Goal: Use online tool/utility: Utilize a website feature to perform a specific function

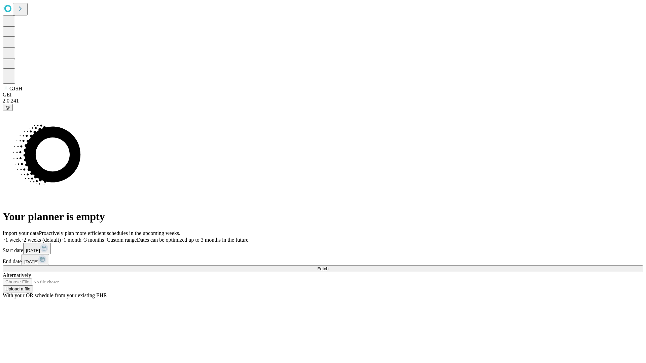
click at [328, 266] on span "Fetch" at bounding box center [322, 268] width 11 height 5
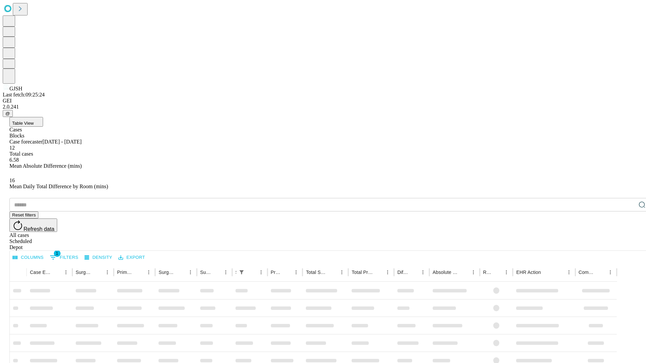
click at [628, 244] on div "Depot" at bounding box center [329, 247] width 640 height 6
